Goal: Find specific page/section: Find specific page/section

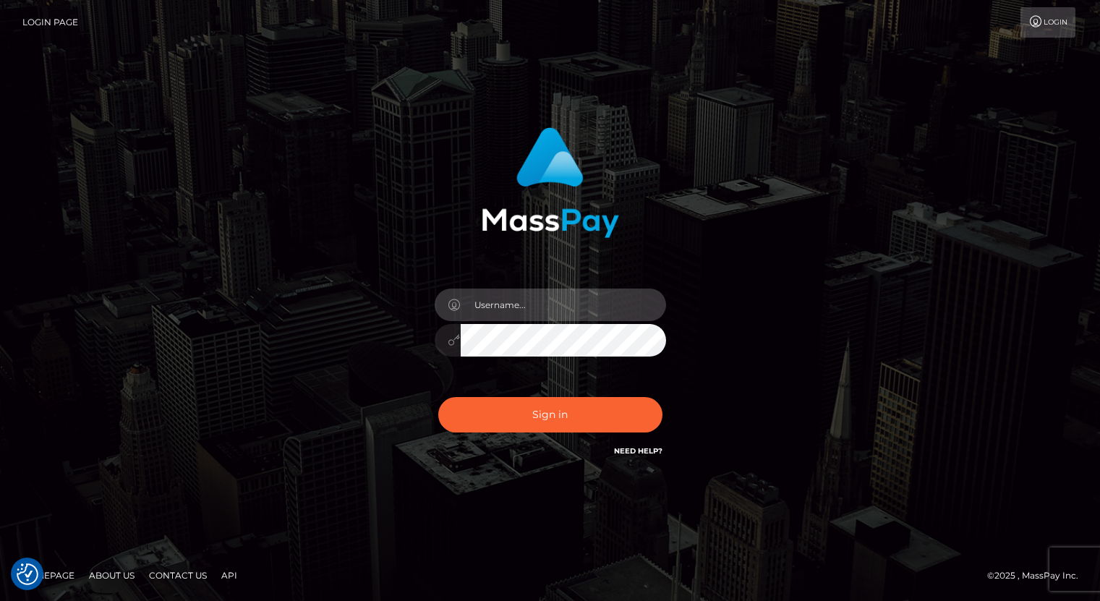
type input "oli.fanvue"
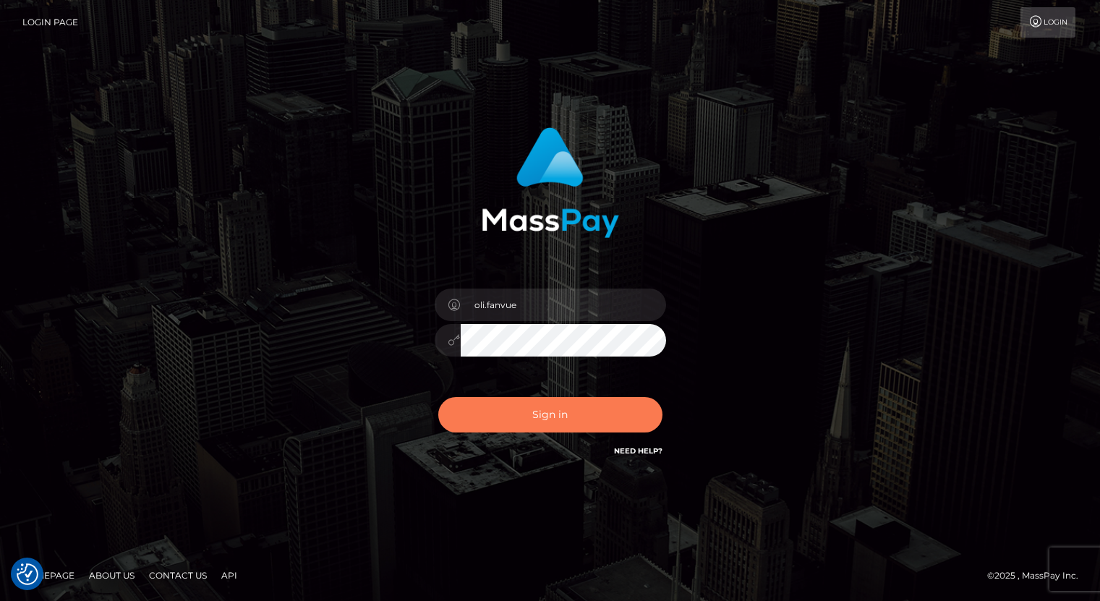
click at [537, 417] on button "Sign in" at bounding box center [550, 414] width 224 height 35
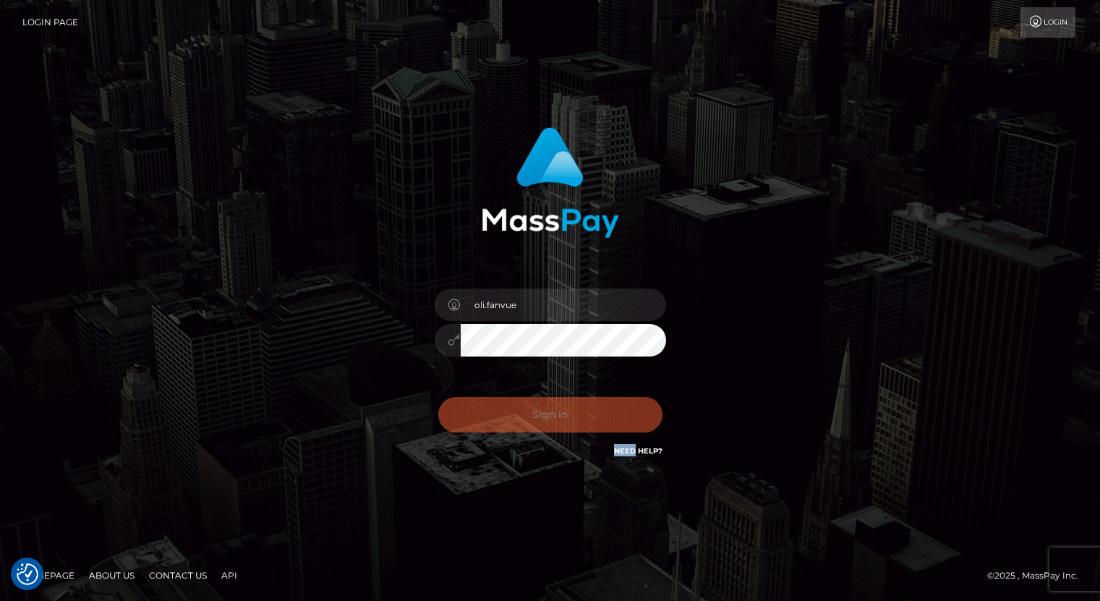
drag, startPoint x: 537, startPoint y: 417, endPoint x: 598, endPoint y: 359, distance: 84.9
click at [537, 417] on div "0cAFcWeA6wq616ZGO_NTl_ZXUKa_66IzjDEZ_mRHoO60NwHBPVy9Gy5JaWCAbLLj04-KFi30ZHENXmc…" at bounding box center [550, 420] width 253 height 64
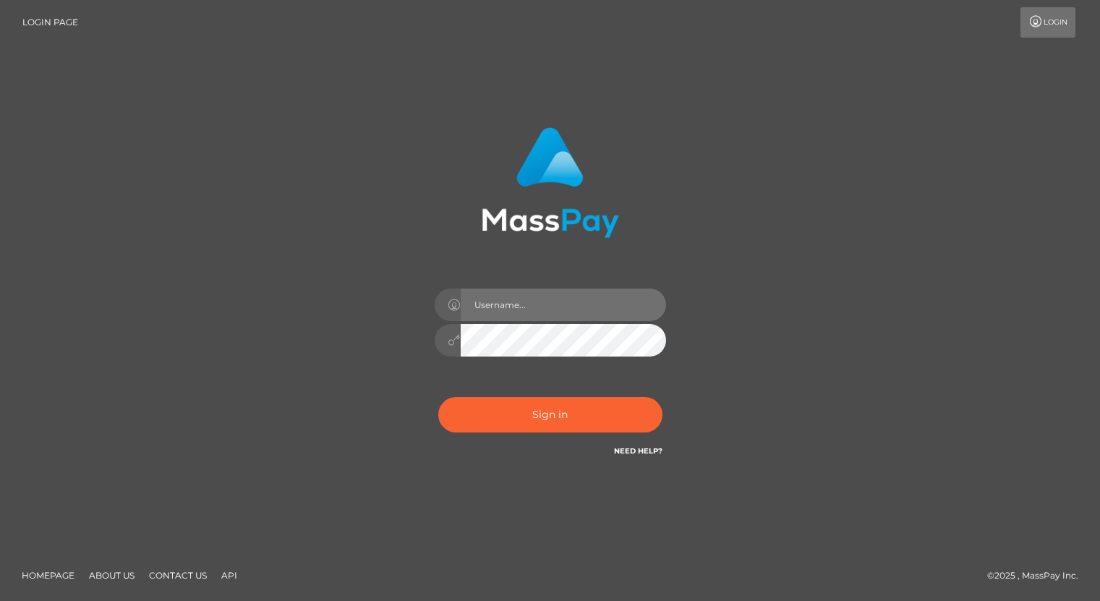
click at [561, 304] on input "text" at bounding box center [563, 305] width 205 height 33
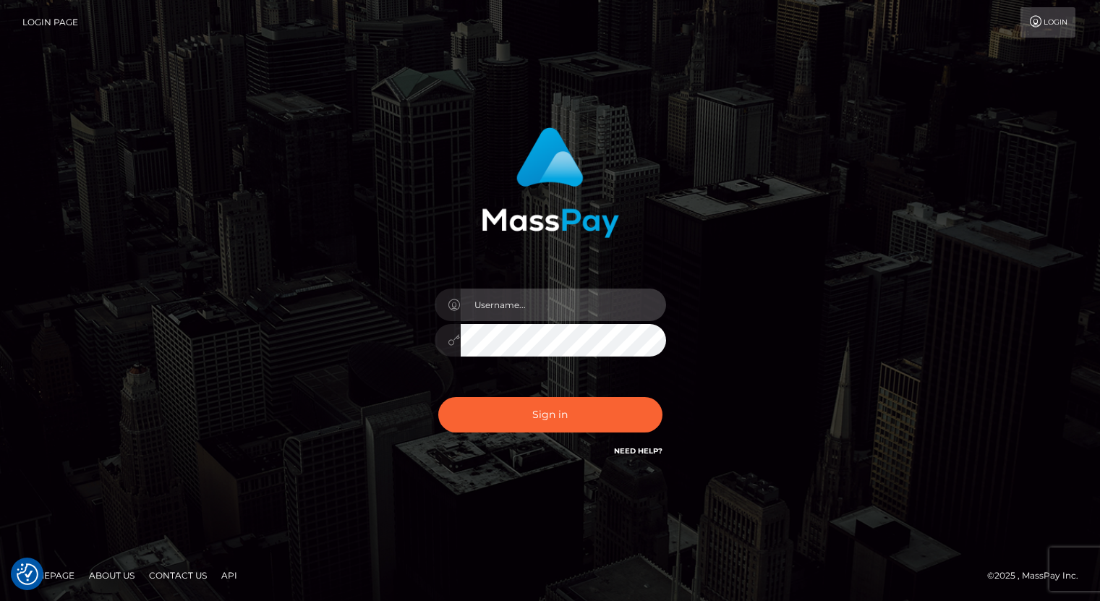
type input "oli.fanvue"
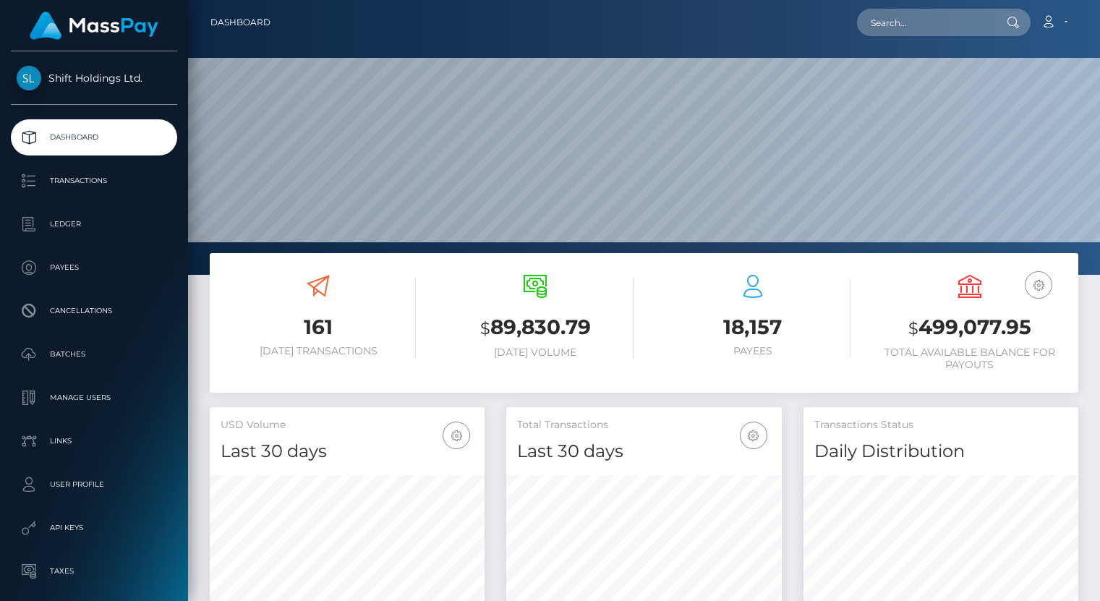
scroll to position [256, 275]
click at [914, 29] on input "text" at bounding box center [925, 22] width 136 height 27
click at [914, 28] on input "text" at bounding box center [925, 22] width 136 height 27
paste input "[EMAIL_ADDRESS][DOMAIN_NAME]"
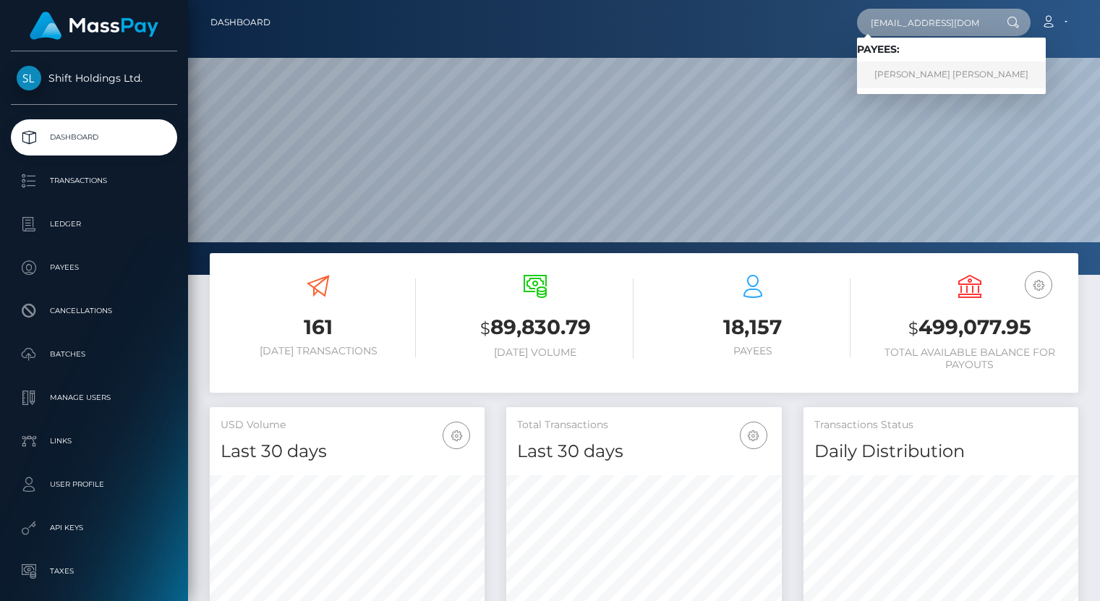
type input "[EMAIL_ADDRESS][DOMAIN_NAME]"
click at [901, 63] on link "DIANA MAGALI TAVERA ARDILA" at bounding box center [951, 74] width 189 height 27
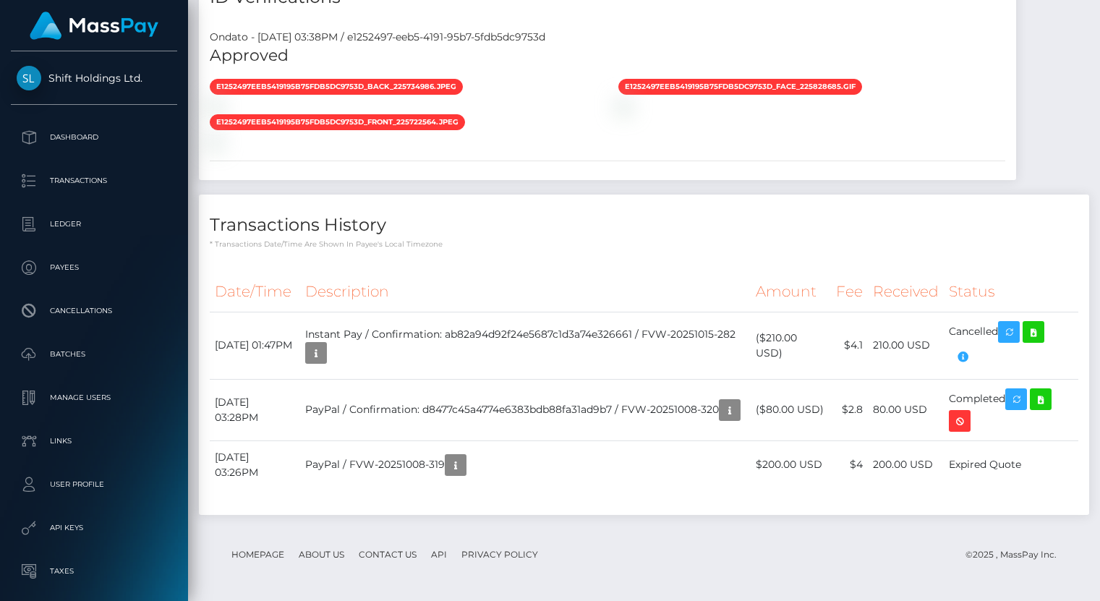
scroll to position [1409, 0]
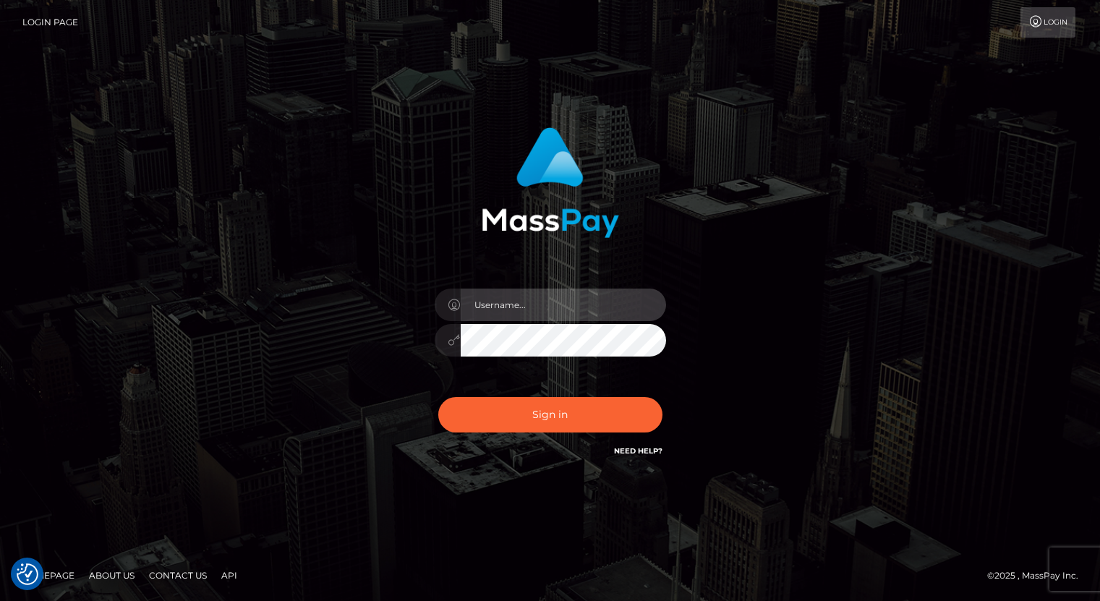
click at [489, 307] on input "text" at bounding box center [563, 305] width 205 height 33
type input "oli.fanvue"
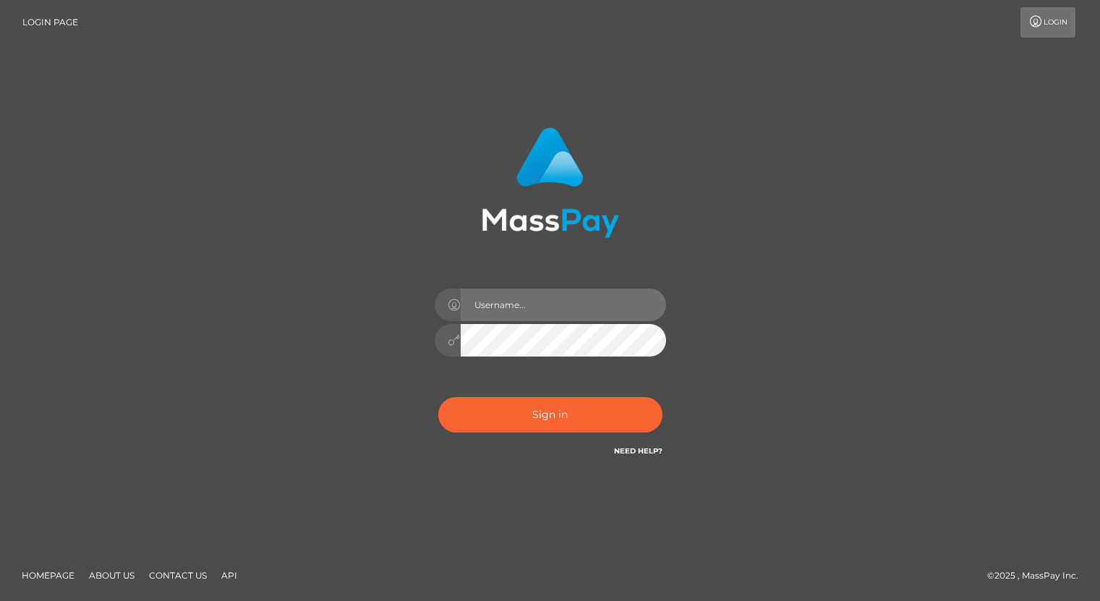
click at [558, 305] on input "text" at bounding box center [563, 305] width 205 height 33
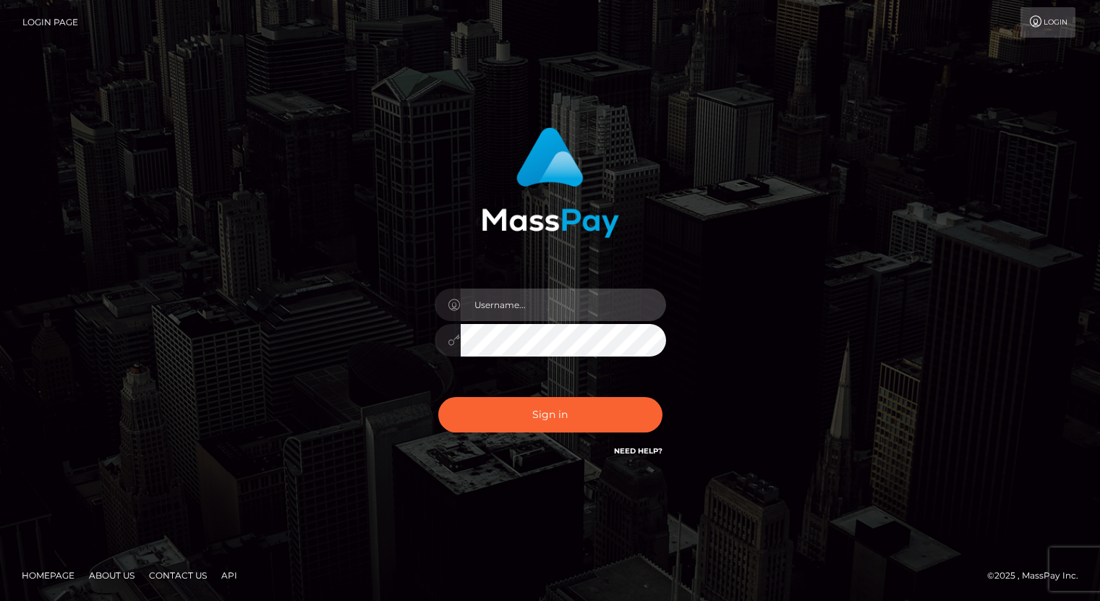
type input "oli.fanvue"
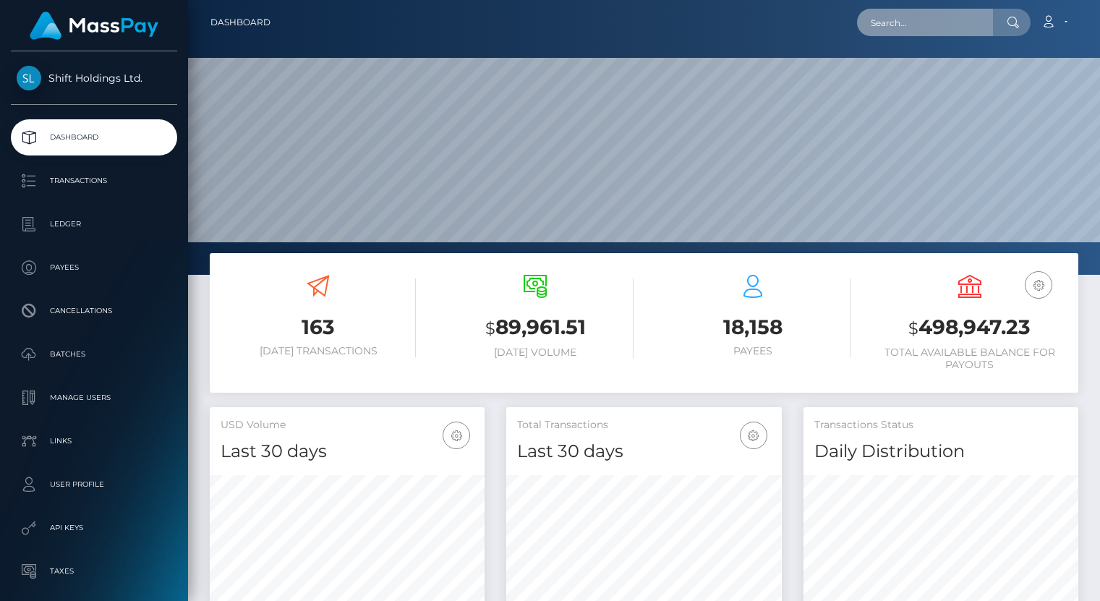
scroll to position [256, 275]
click at [906, 21] on input "text" at bounding box center [925, 22] width 136 height 27
paste input "[EMAIL_ADDRESS][DOMAIN_NAME]"
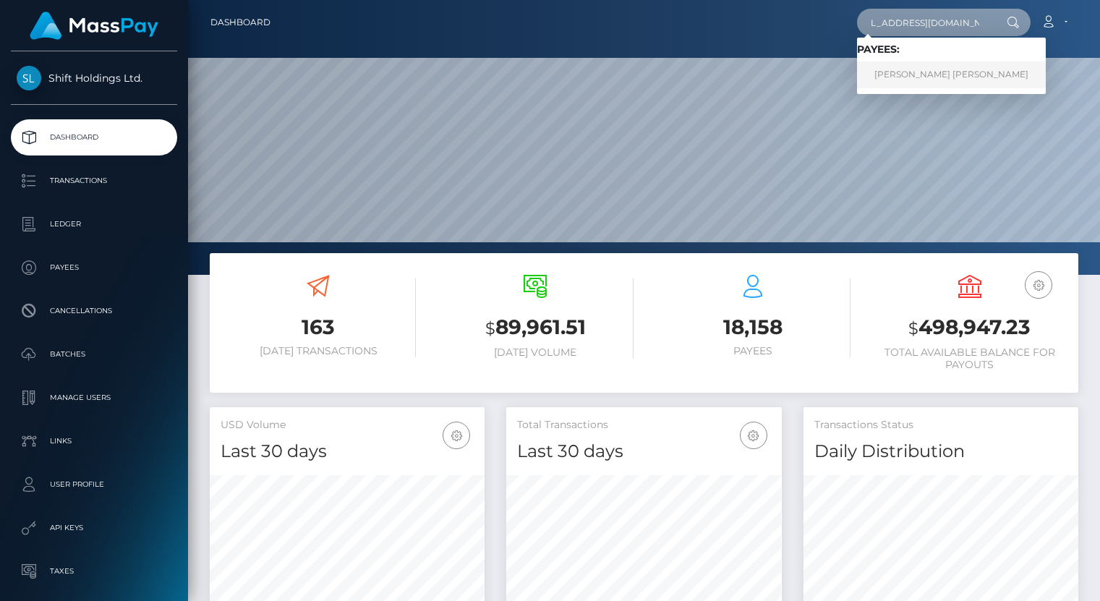
type input "[EMAIL_ADDRESS][DOMAIN_NAME]"
click at [902, 66] on link "JONATHAN ROBERT MACKEY" at bounding box center [951, 74] width 189 height 27
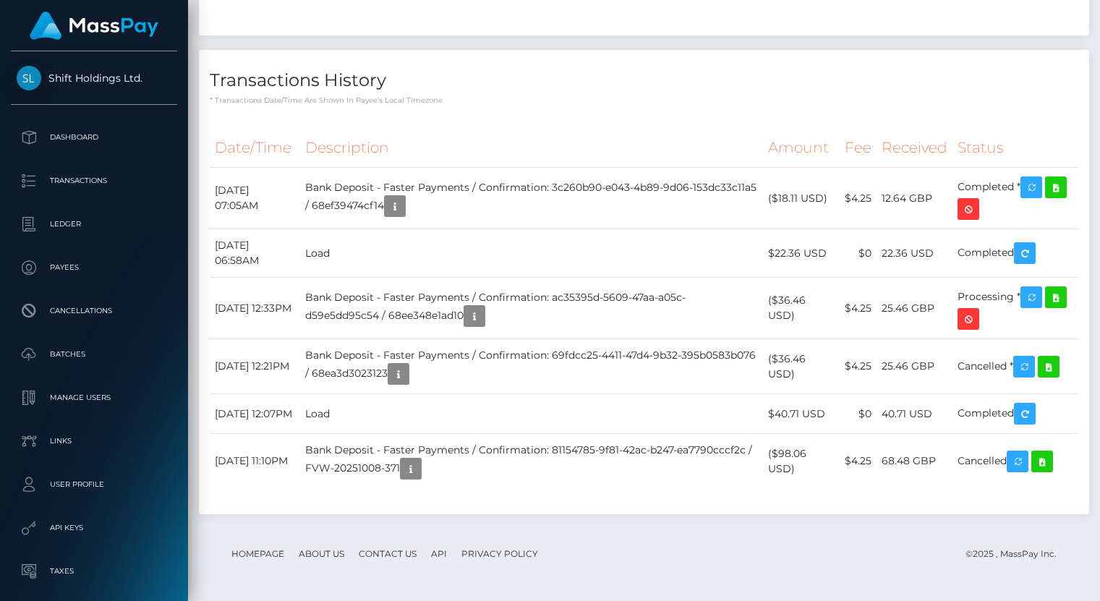
scroll to position [174, 275]
drag, startPoint x: 267, startPoint y: 453, endPoint x: 192, endPoint y: 452, distance: 74.5
click at [192, 452] on div "Transactions History * Transactions date/time are shown in payee's local timezo…" at bounding box center [644, 289] width 912 height 479
click at [213, 456] on td "[DATE] 11:10PM" at bounding box center [255, 461] width 90 height 55
